Goal: Information Seeking & Learning: Learn about a topic

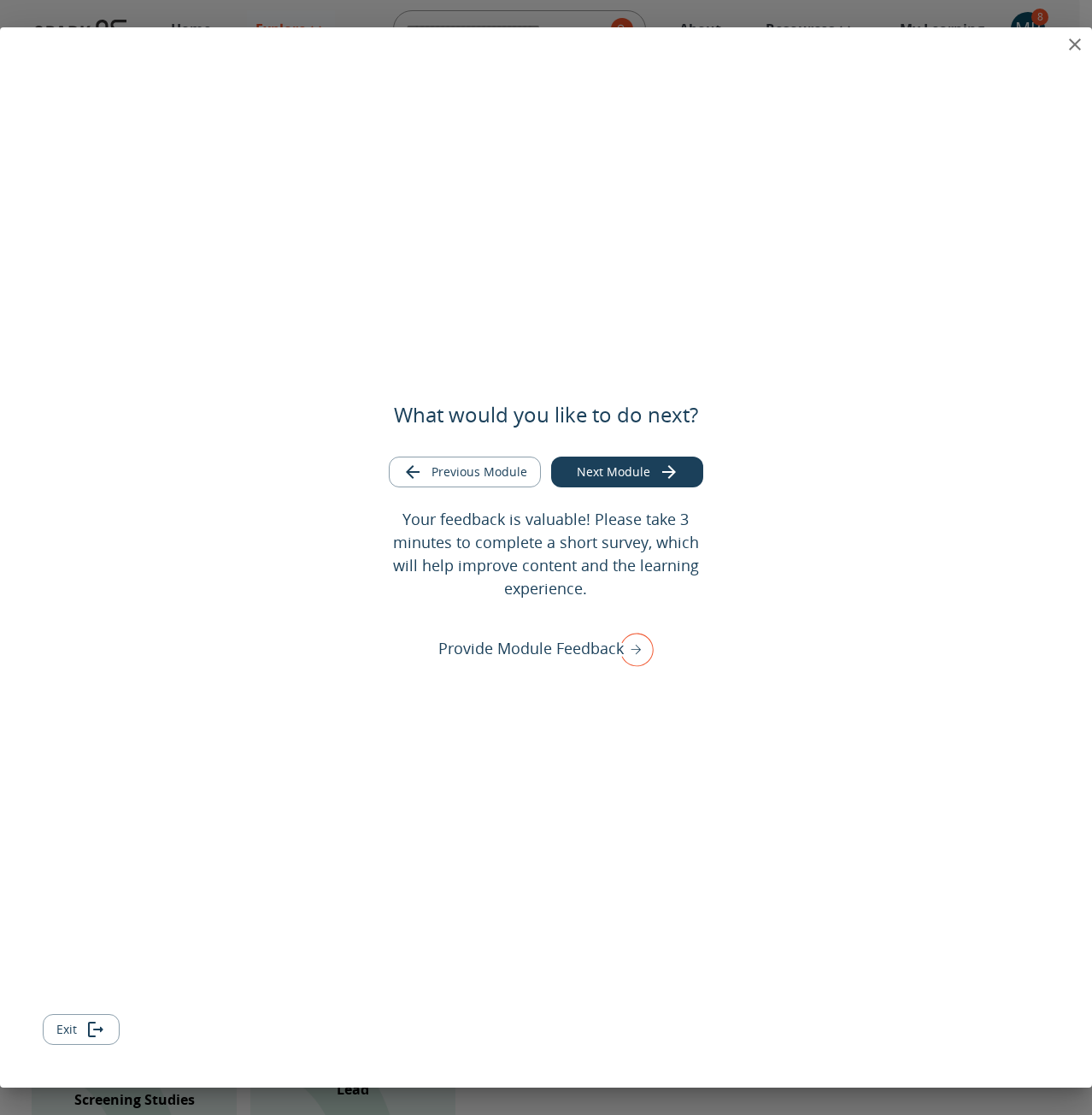
click at [621, 470] on button "Next Module" at bounding box center [627, 472] width 152 height 31
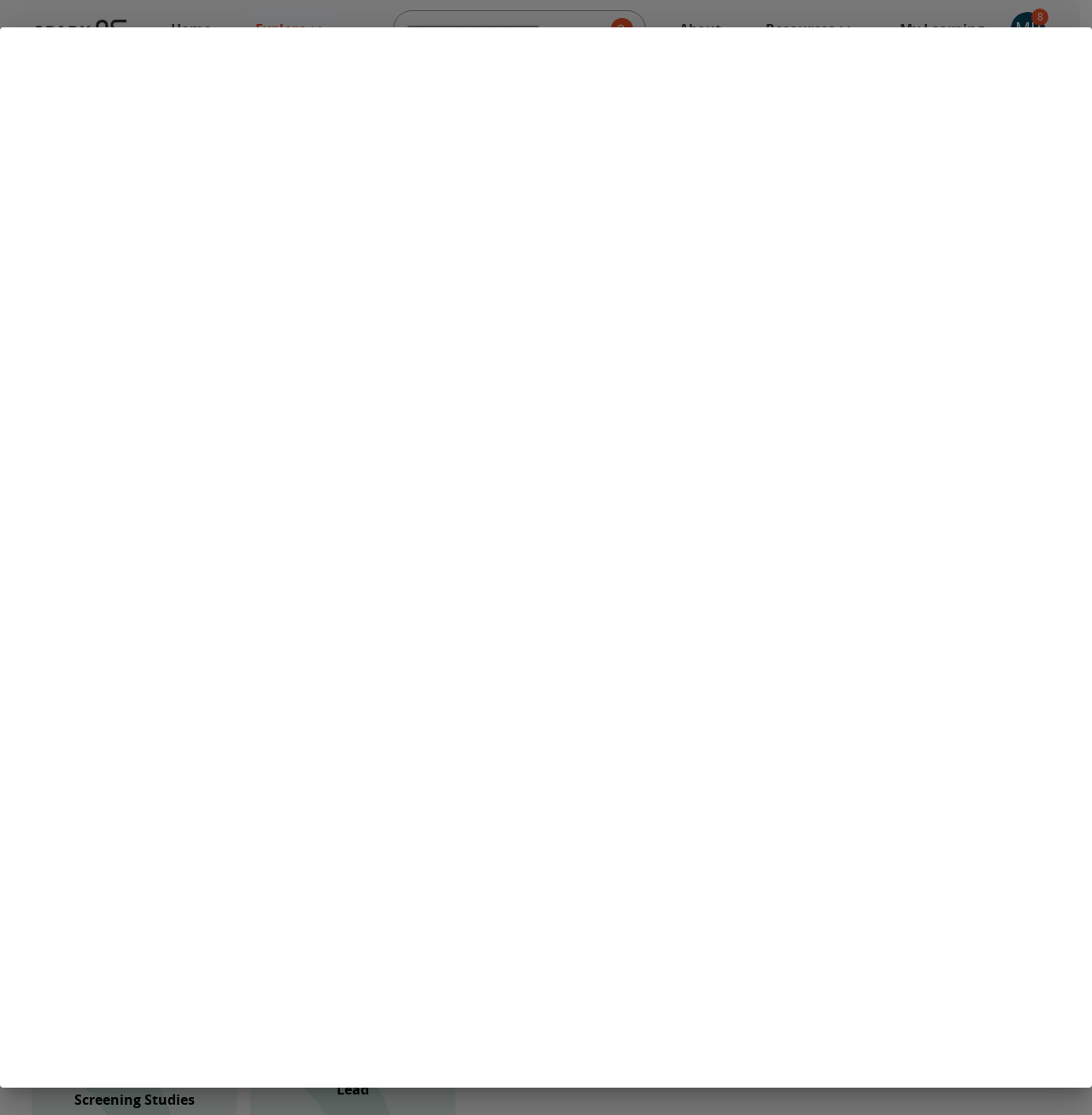
click at [1004, 17] on div at bounding box center [546, 558] width 1092 height 1115
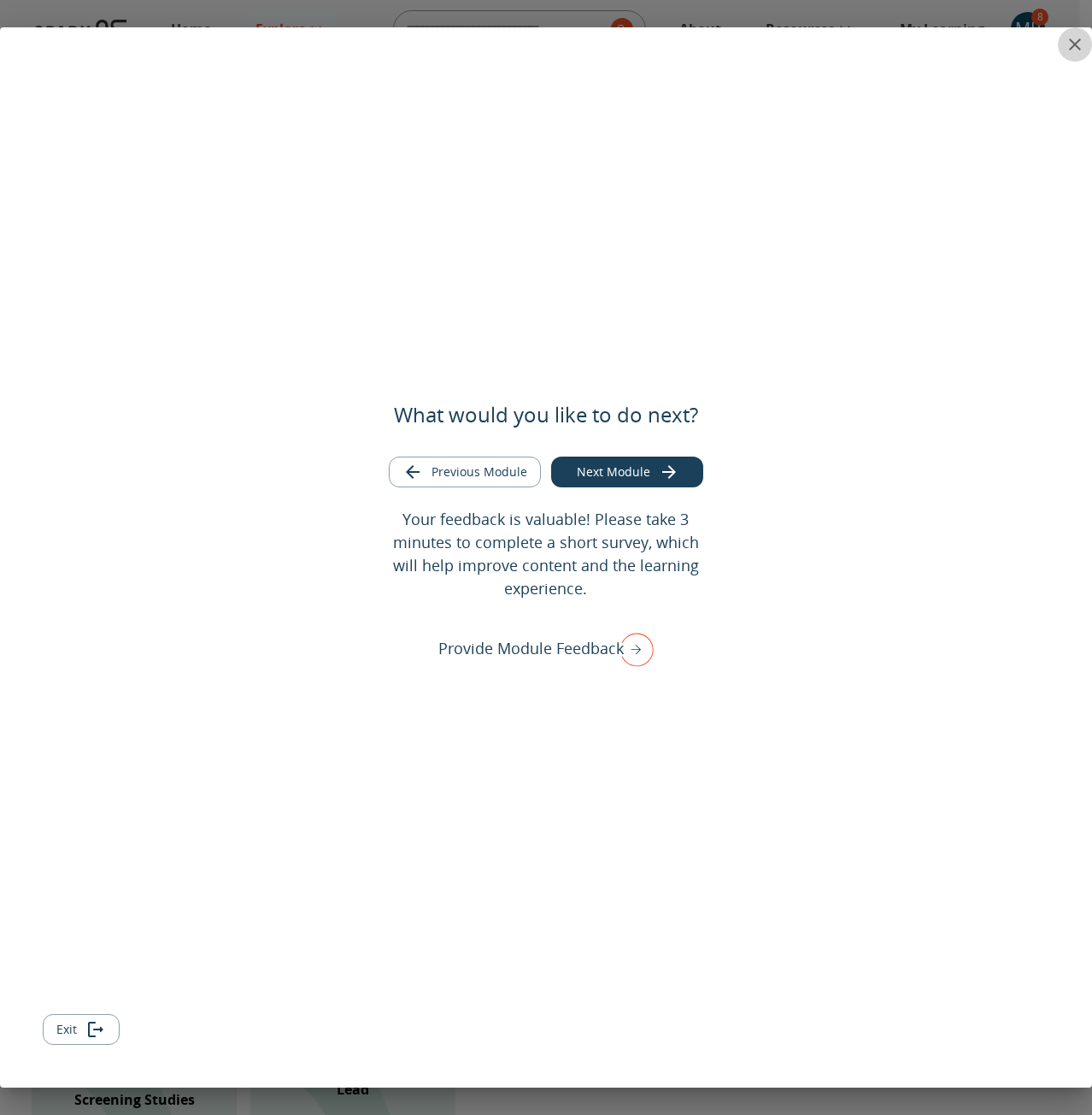
click at [1072, 47] on icon "close" at bounding box center [1075, 44] width 12 height 12
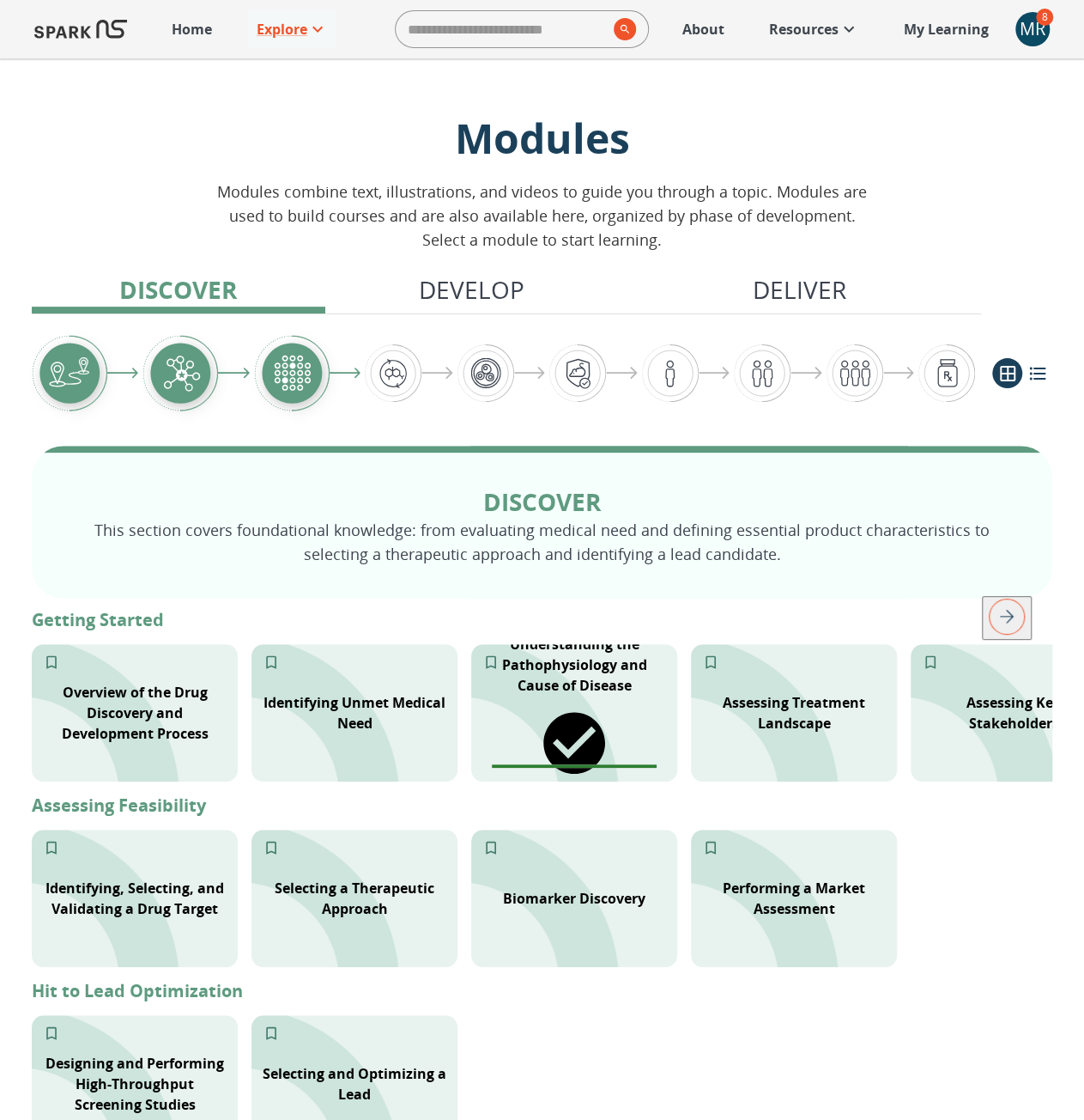
scroll to position [86, 0]
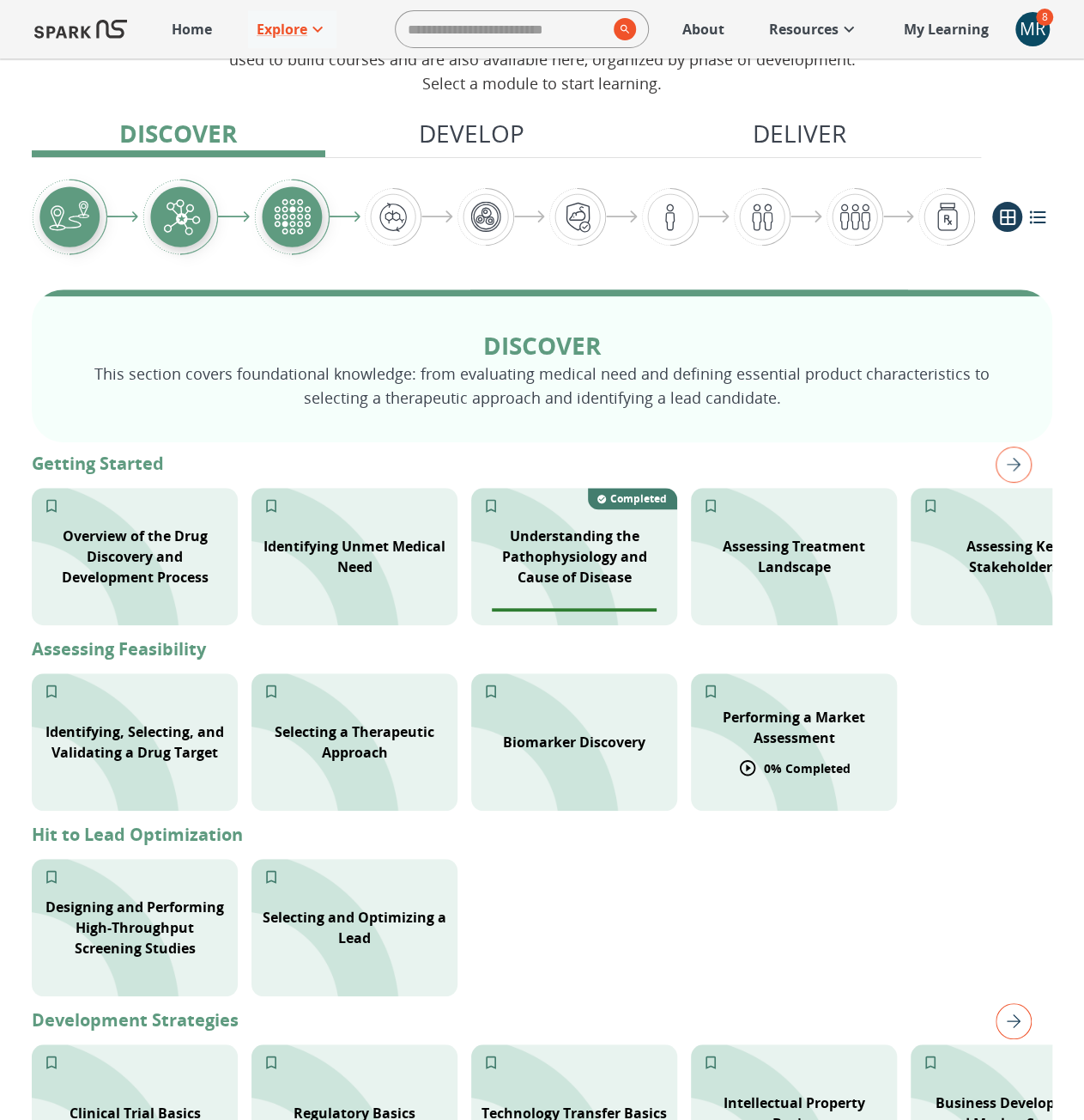
scroll to position [172, 0]
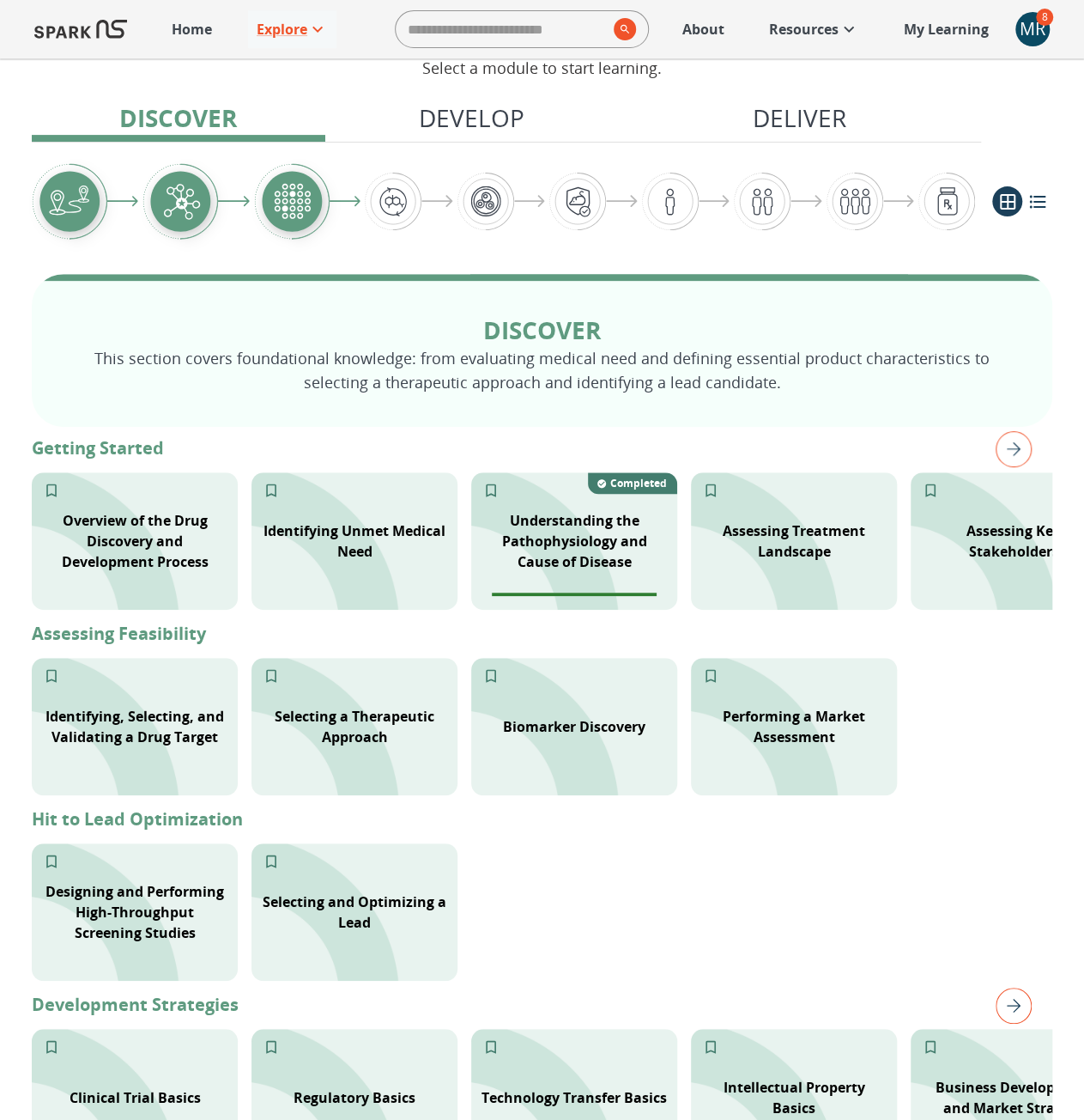
click at [1001, 454] on img "right" at bounding box center [1013, 449] width 36 height 36
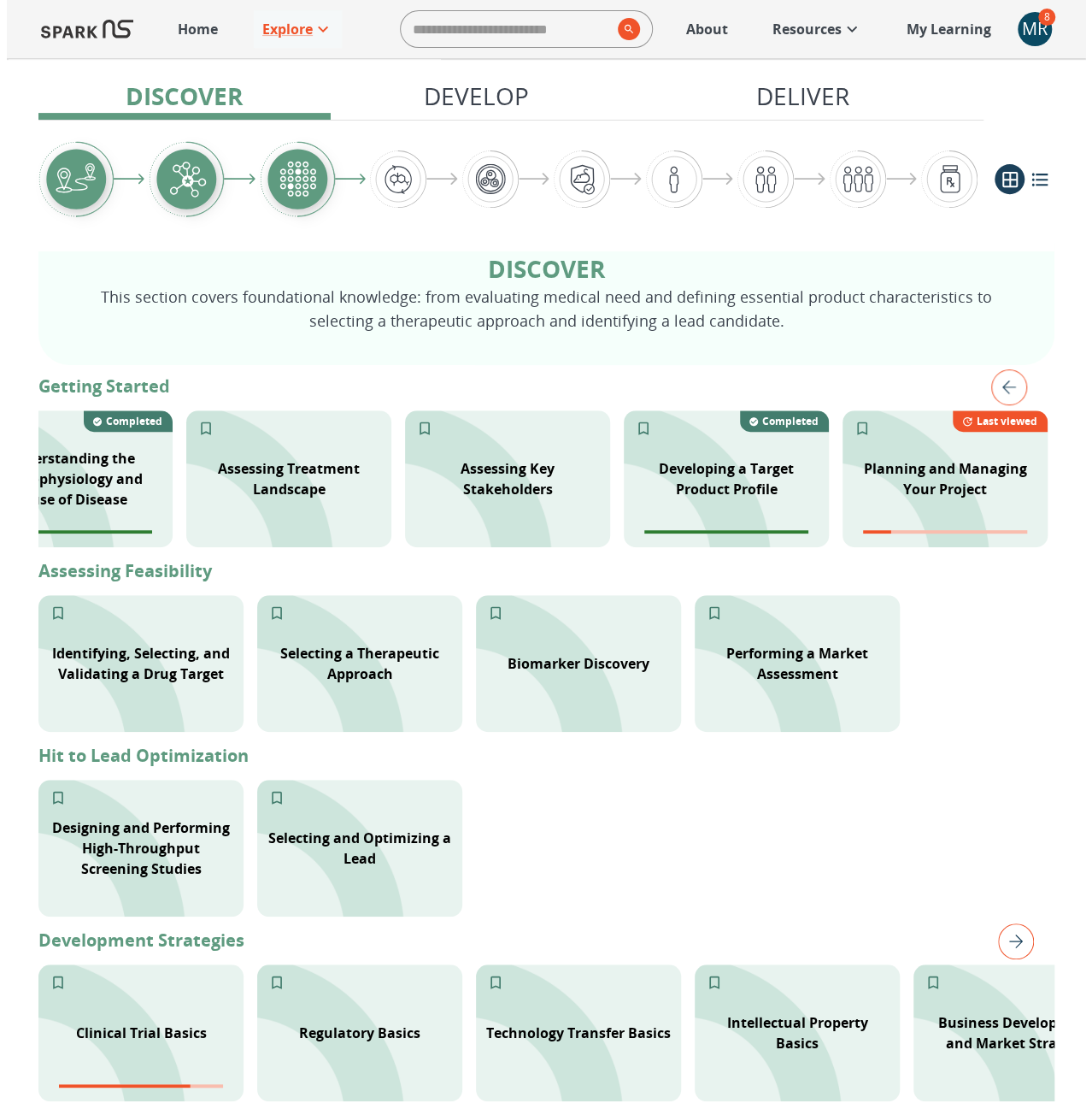
scroll to position [256, 0]
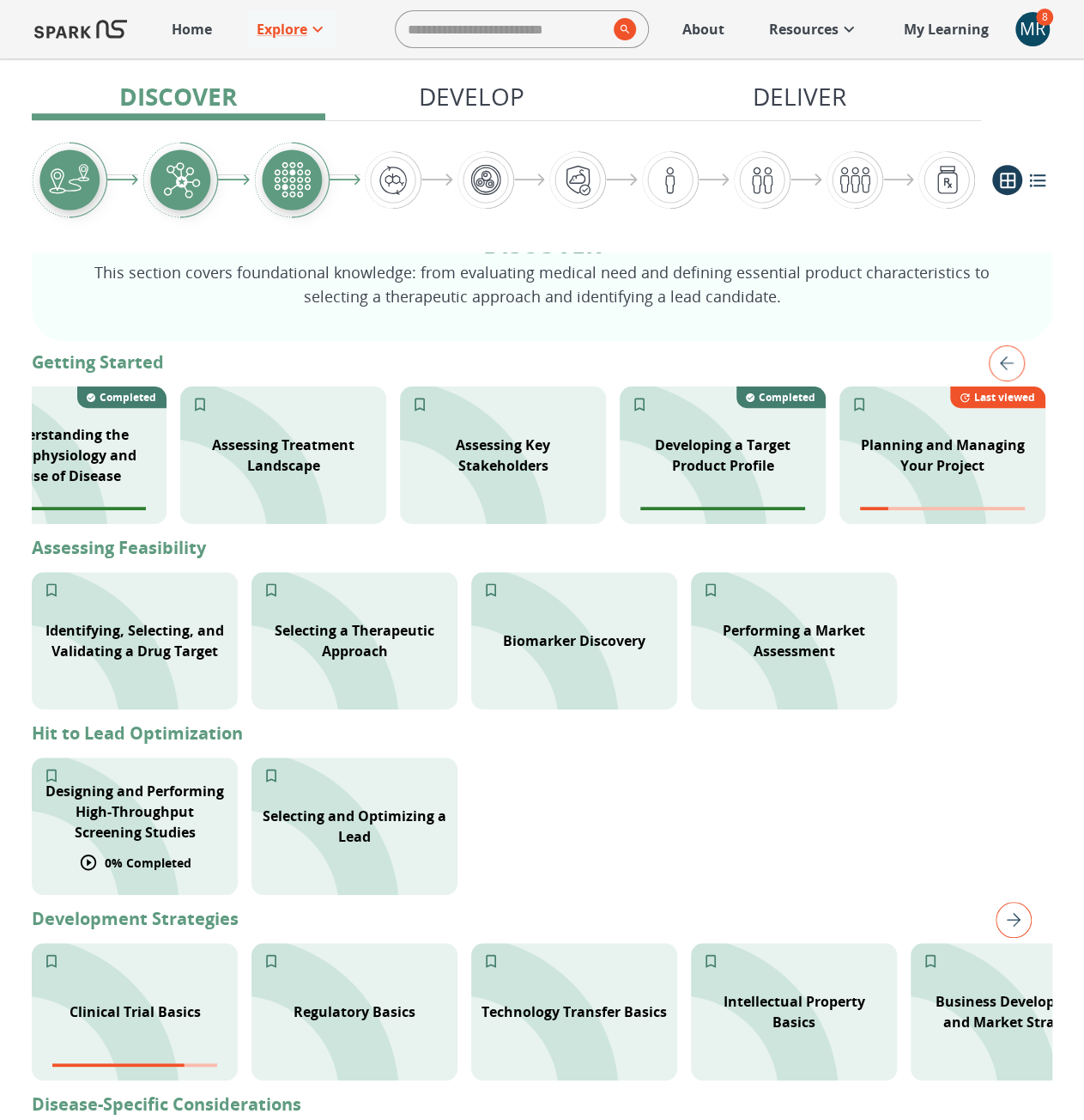
click at [186, 816] on p "Designing and Performing High-Throughput Screening Studies" at bounding box center [135, 811] width 185 height 62
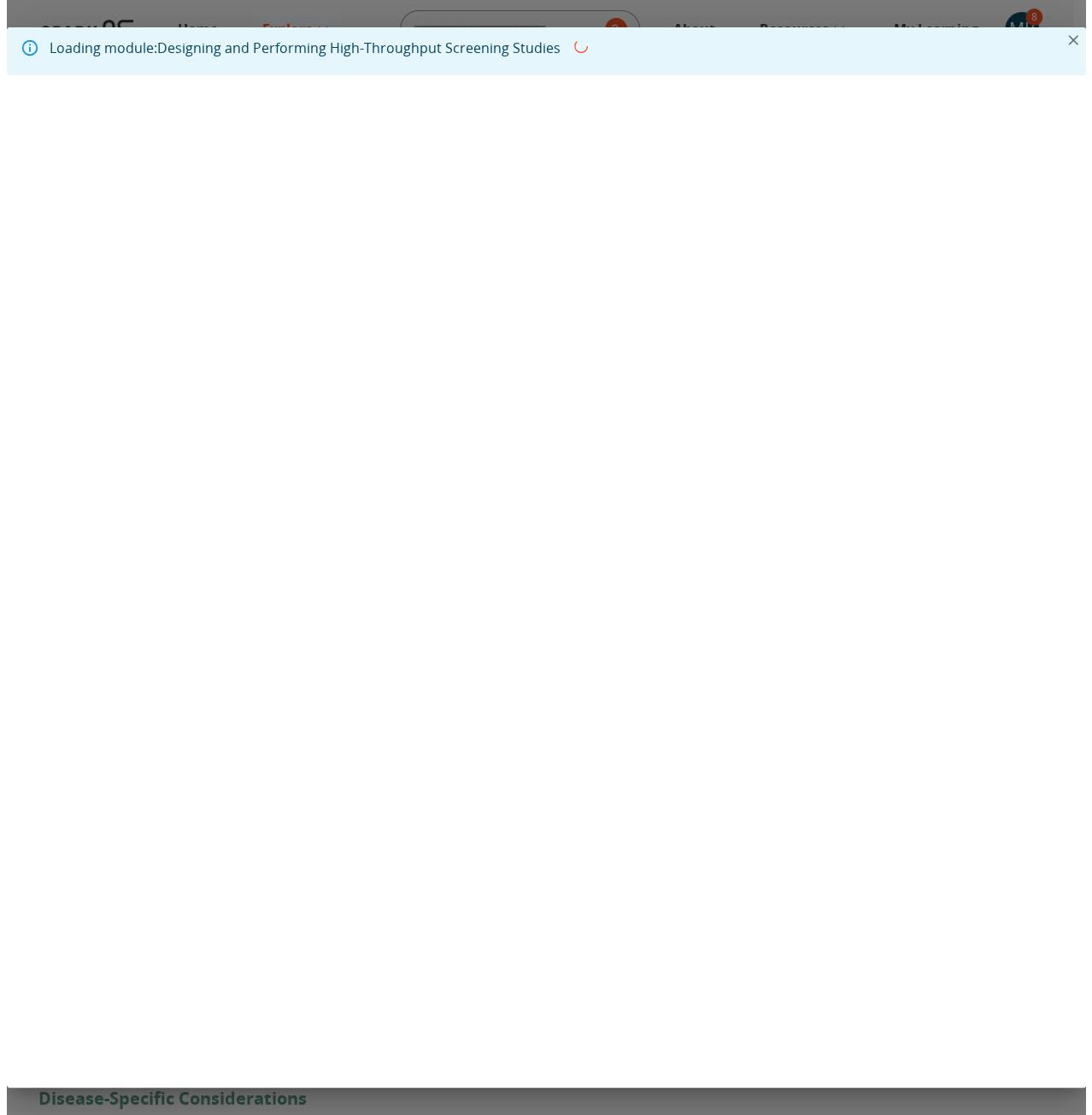
scroll to position [0, 508]
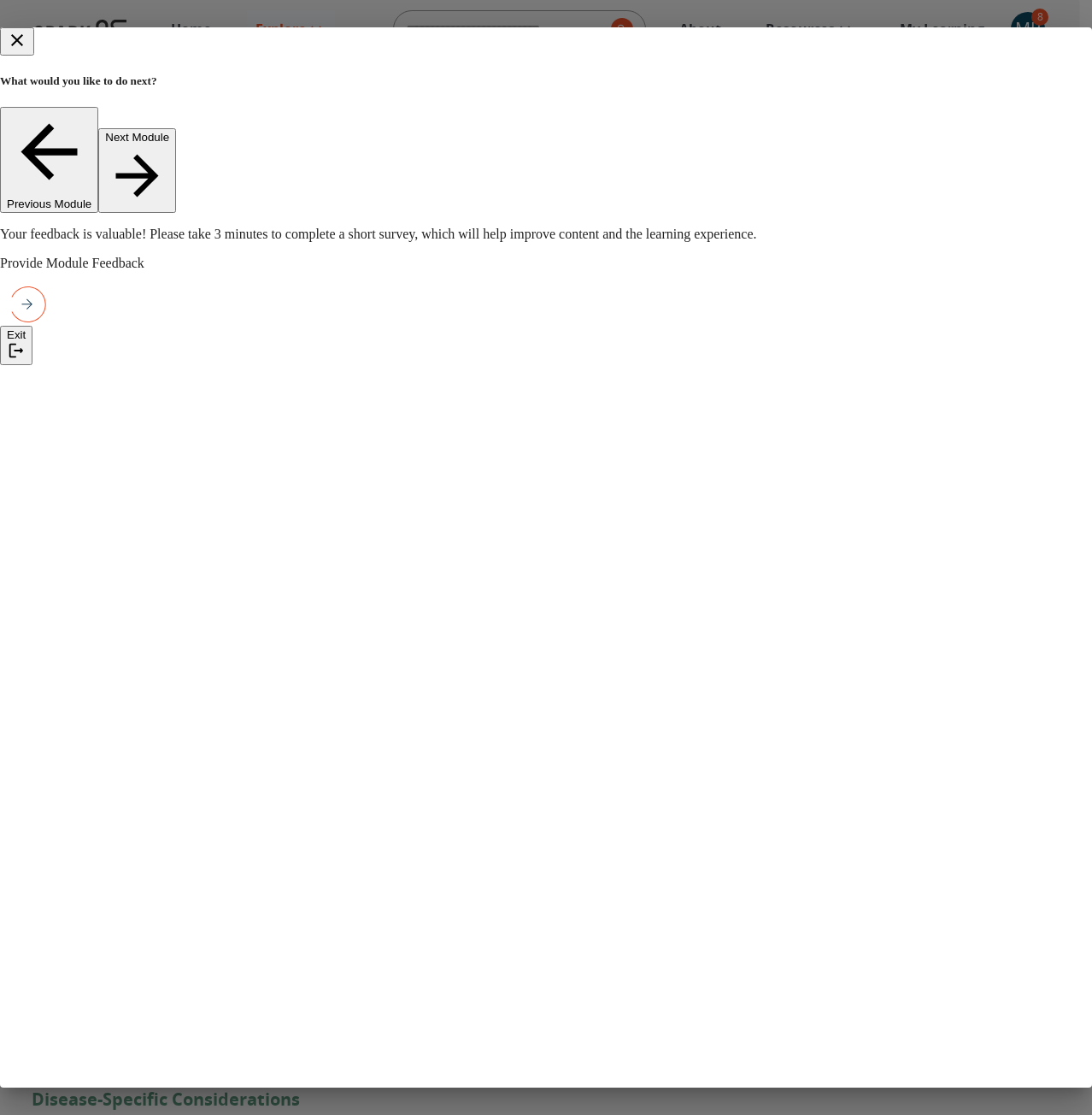
click at [34, 43] on button "close" at bounding box center [17, 41] width 34 height 28
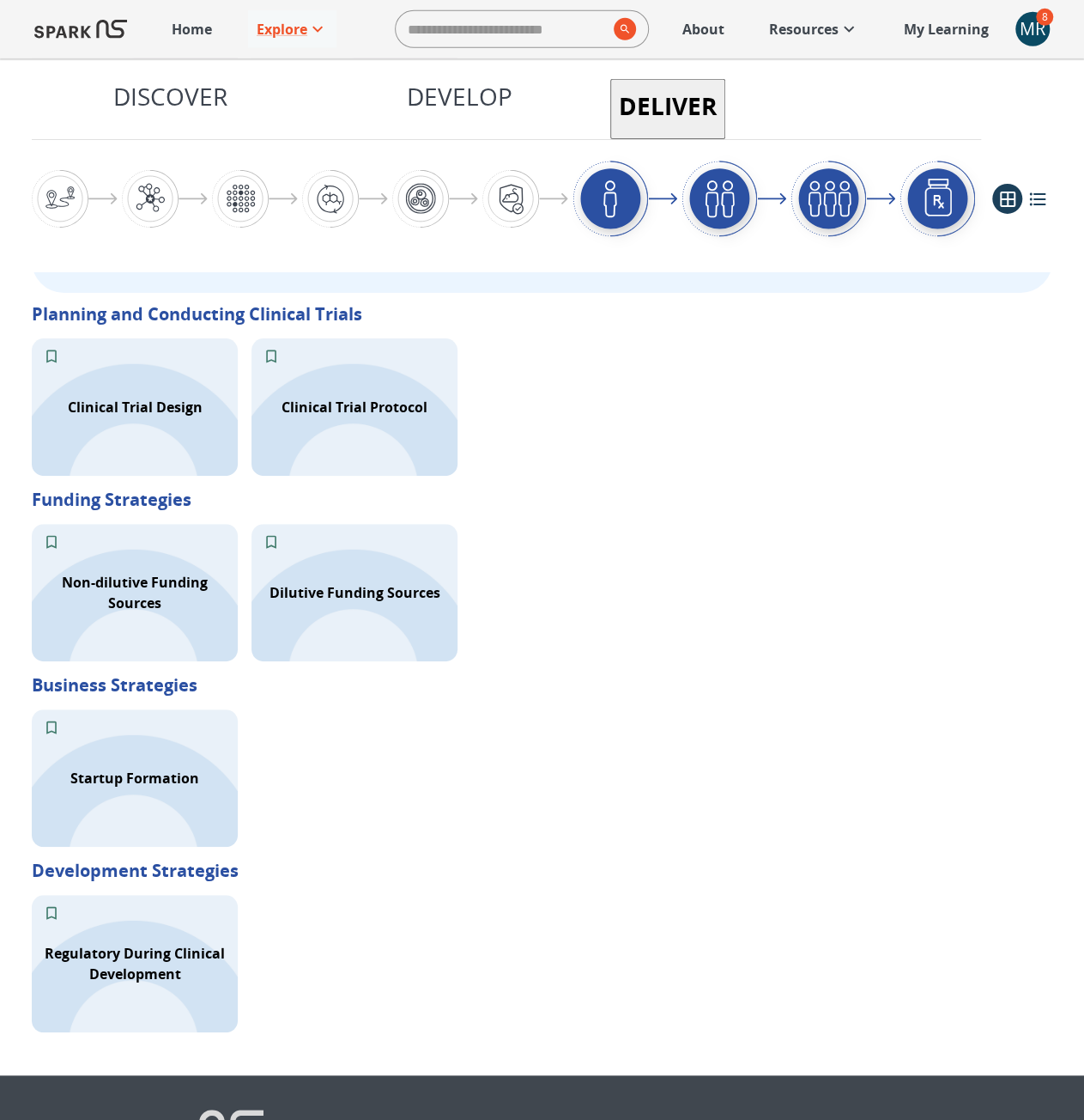
scroll to position [2804, 0]
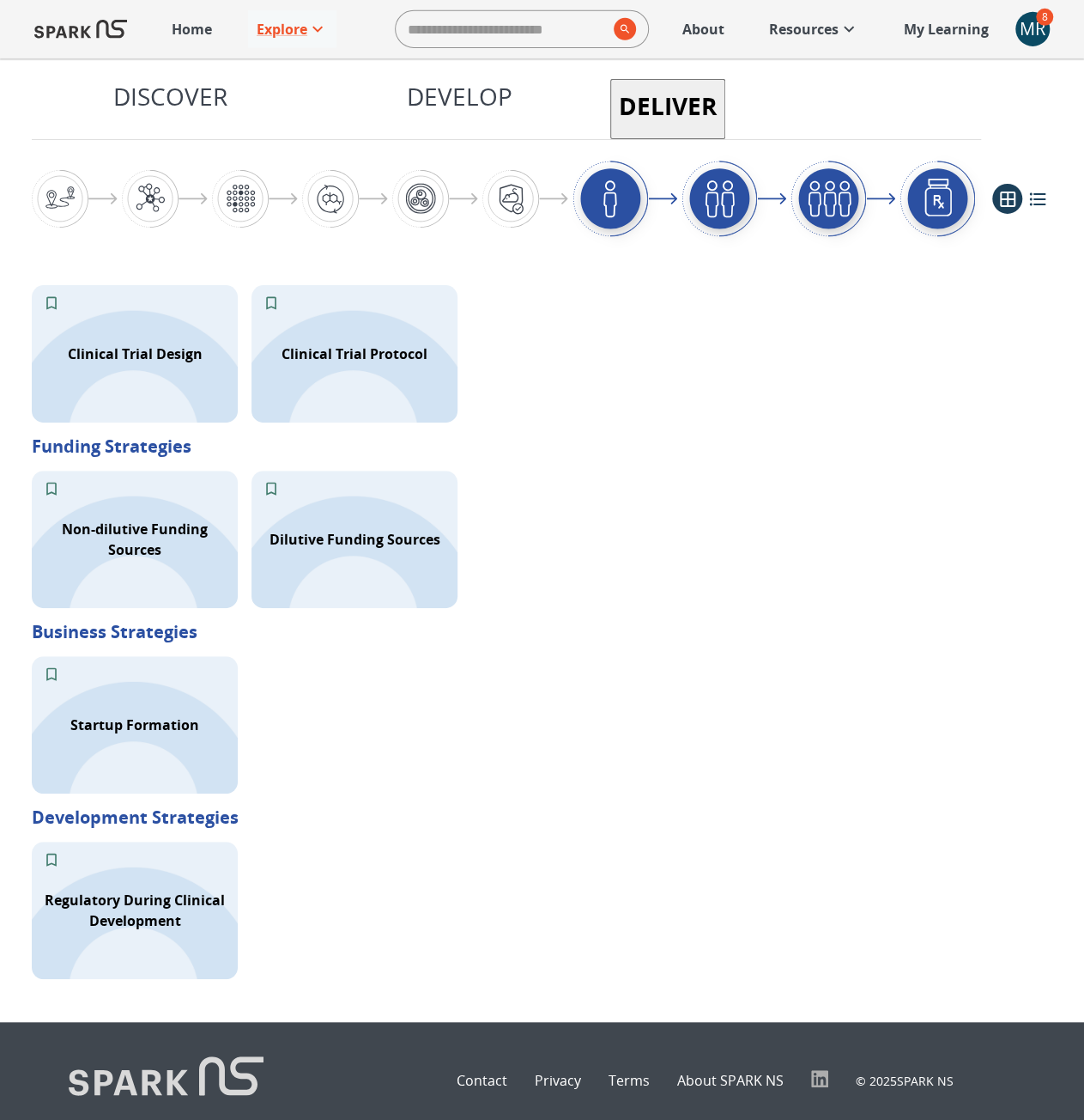
click at [847, 25] on icon at bounding box center [850, 30] width 21 height 21
click at [955, 27] on p "My Learning" at bounding box center [946, 30] width 85 height 21
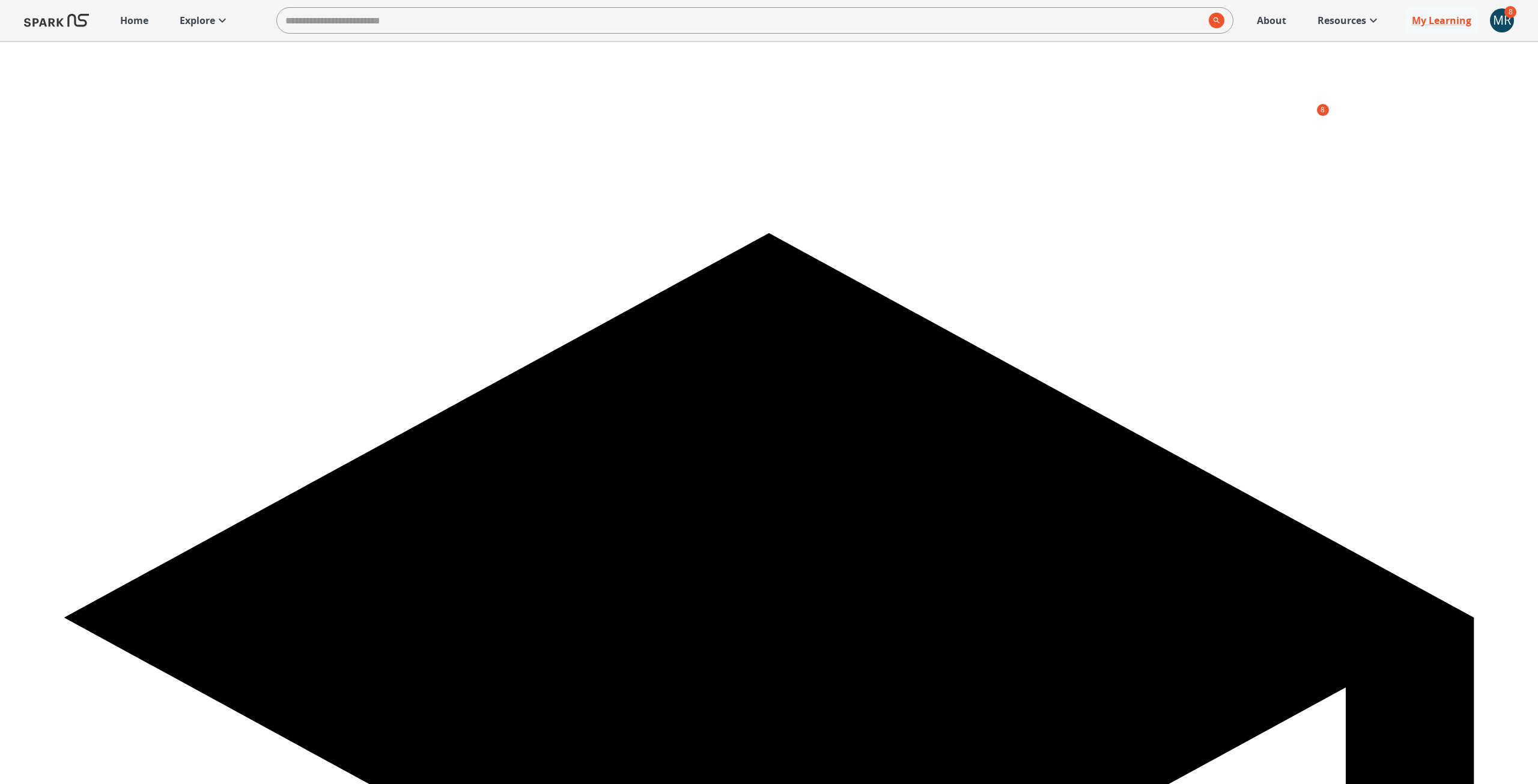
click at [189, 24] on p "Explore" at bounding box center [197, 21] width 36 height 15
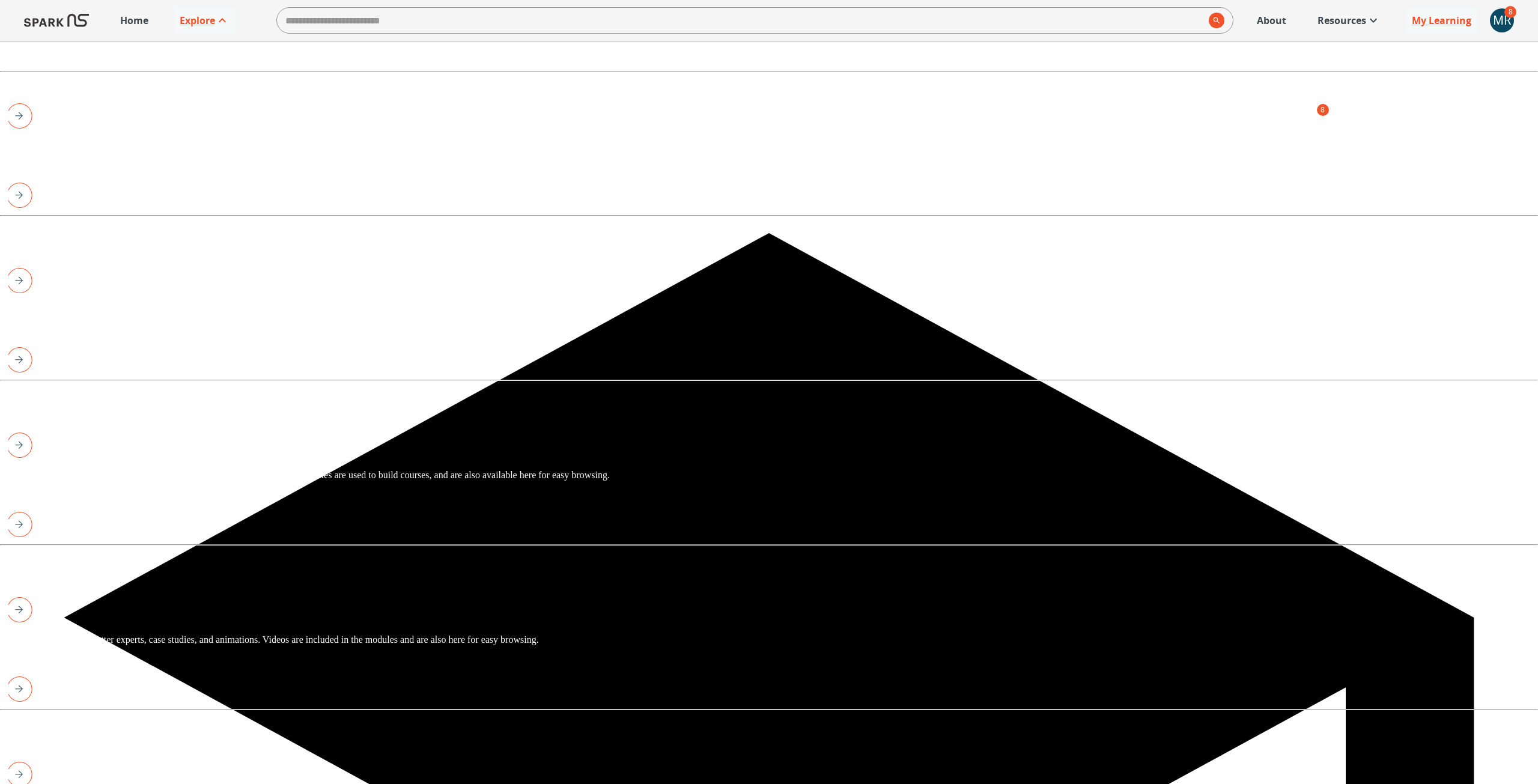
click at [32, 208] on img "View All Content" at bounding box center [16, 194] width 32 height 26
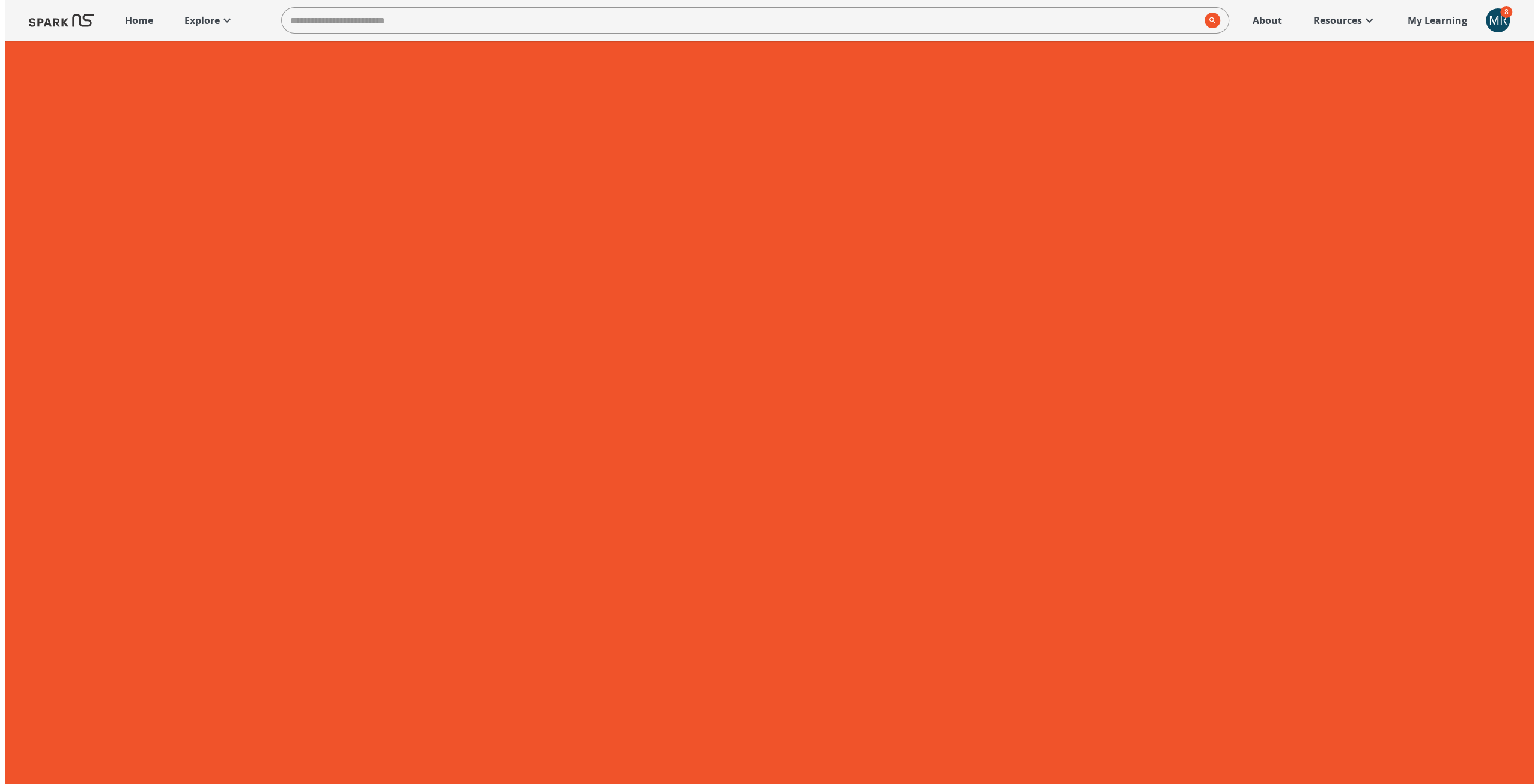
scroll to position [781, 0]
